Goal: Navigation & Orientation: Understand site structure

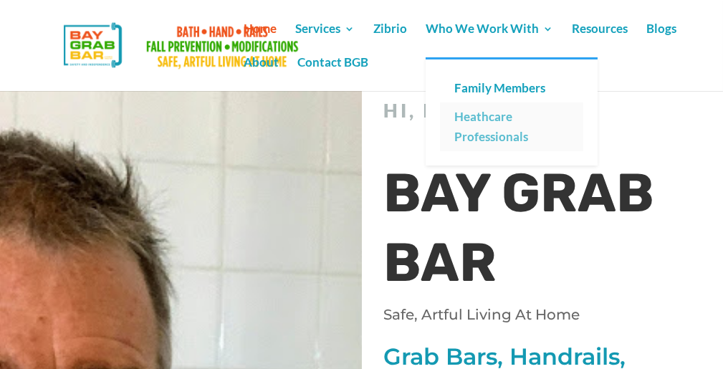
click at [487, 119] on link "Heathcare Professionals" at bounding box center [511, 126] width 143 height 49
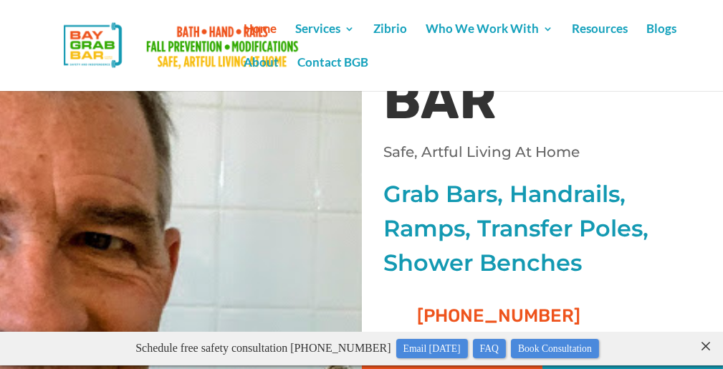
scroll to position [222, 0]
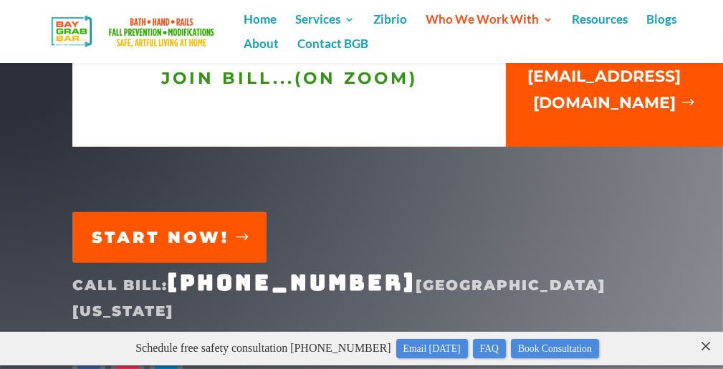
scroll to position [3336, 0]
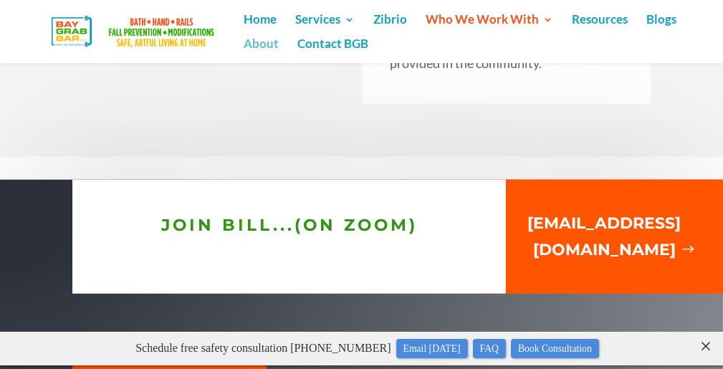
click at [270, 43] on link "About" at bounding box center [260, 51] width 35 height 24
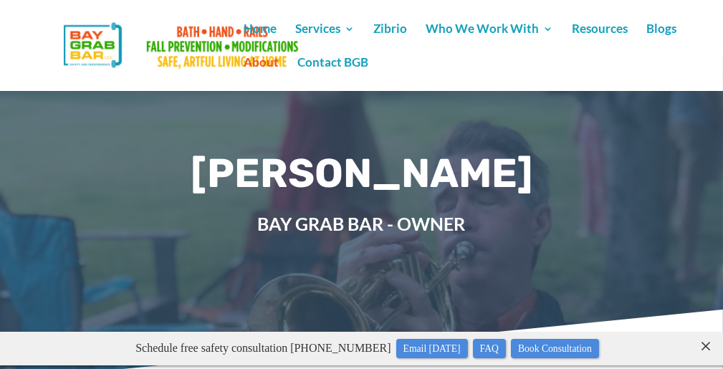
scroll to position [59, 0]
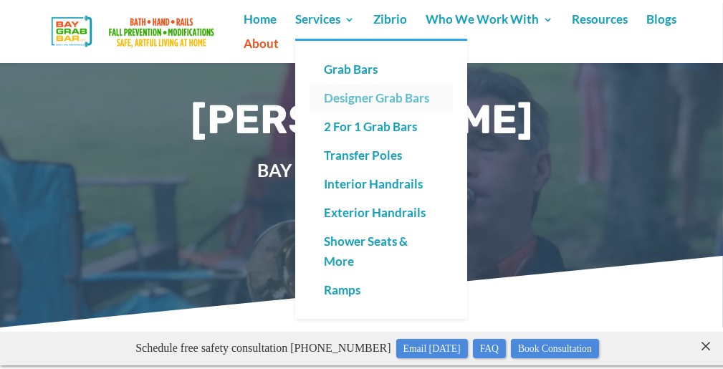
click at [365, 94] on link "Designer Grab Bars" at bounding box center [380, 98] width 143 height 29
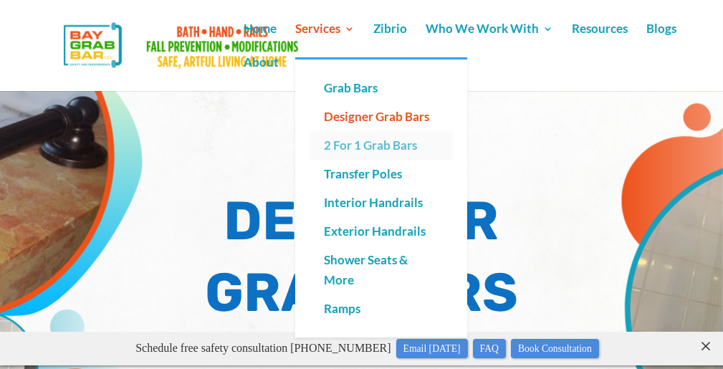
click at [368, 150] on link "2 For 1 Grab Bars" at bounding box center [380, 145] width 143 height 29
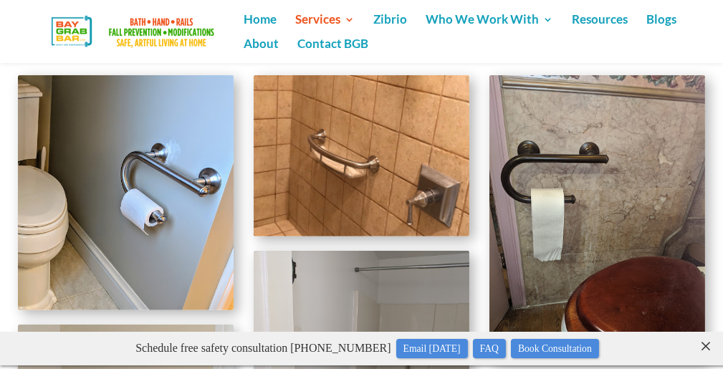
scroll to position [1412, 0]
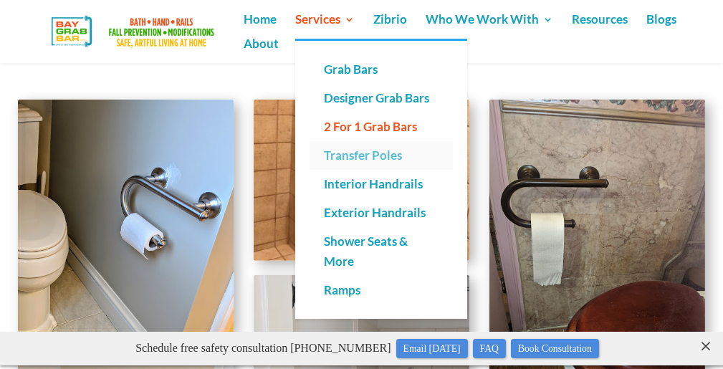
click at [341, 155] on link "Transfer Poles" at bounding box center [380, 155] width 143 height 29
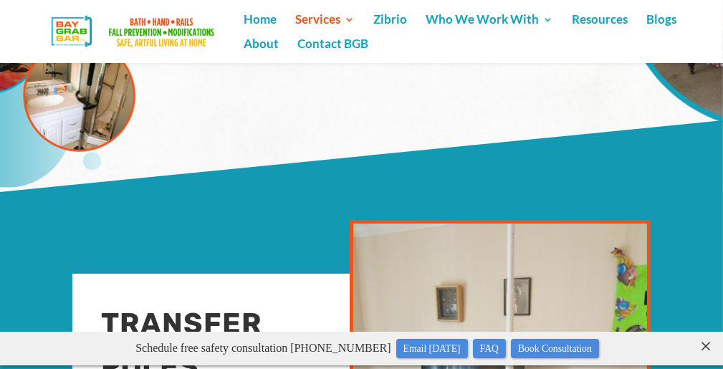
scroll to position [327, 0]
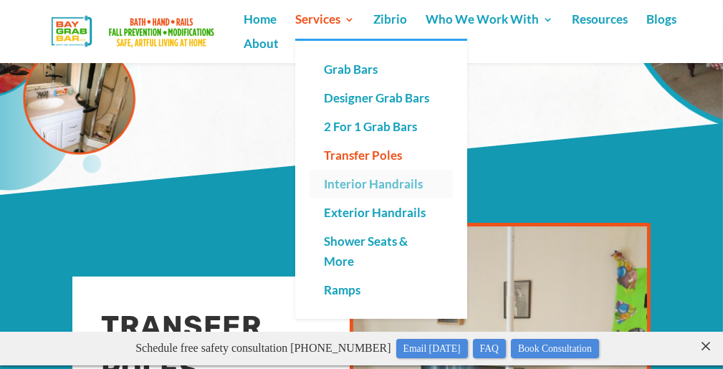
click at [364, 180] on link "Interior Handrails" at bounding box center [380, 184] width 143 height 29
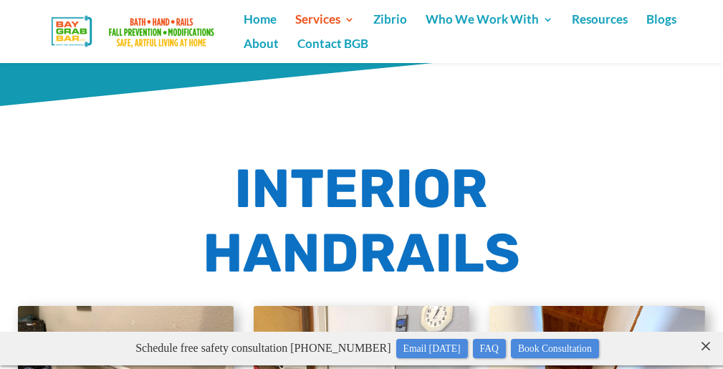
scroll to position [957, 0]
